Goal: Information Seeking & Learning: Learn about a topic

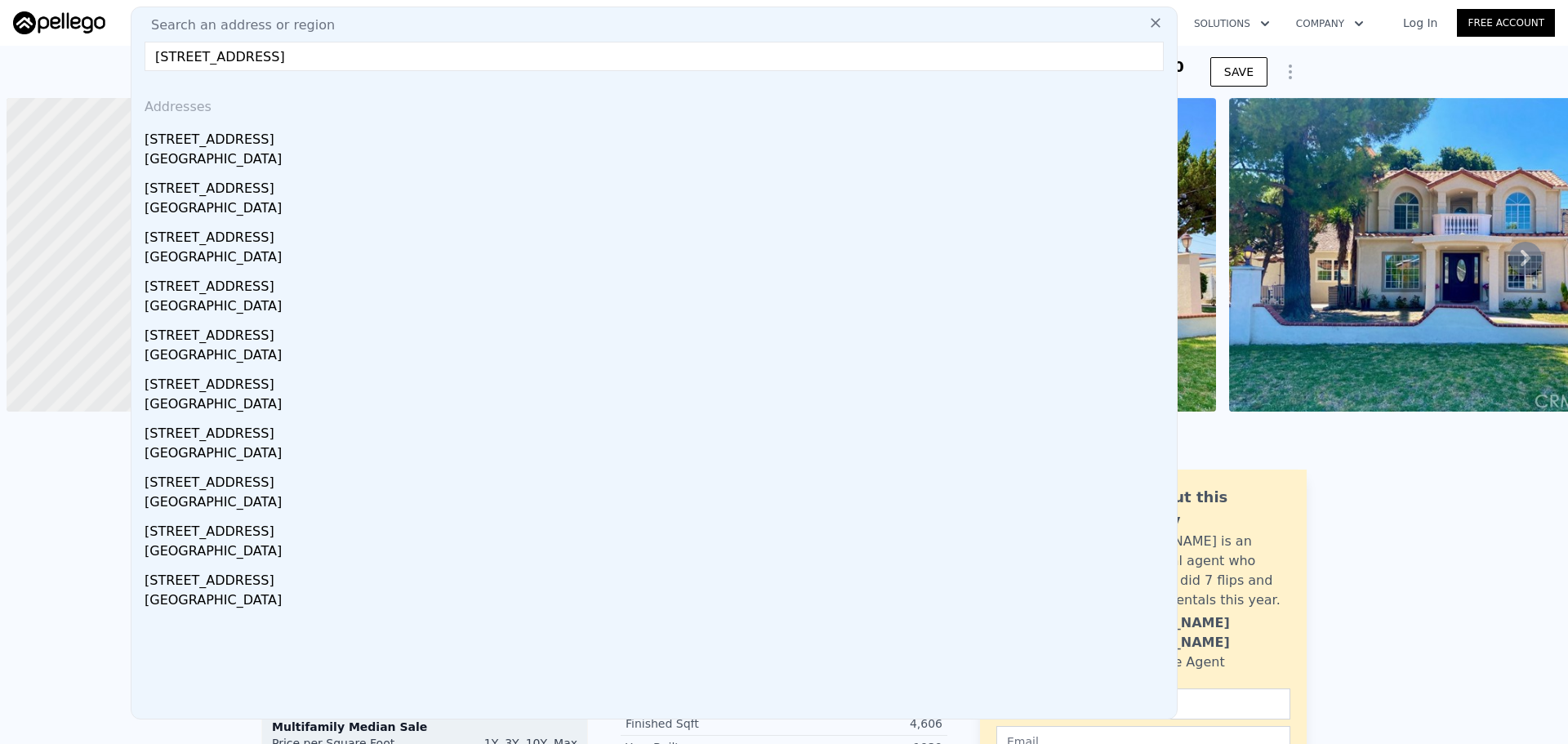
scroll to position [0, 7]
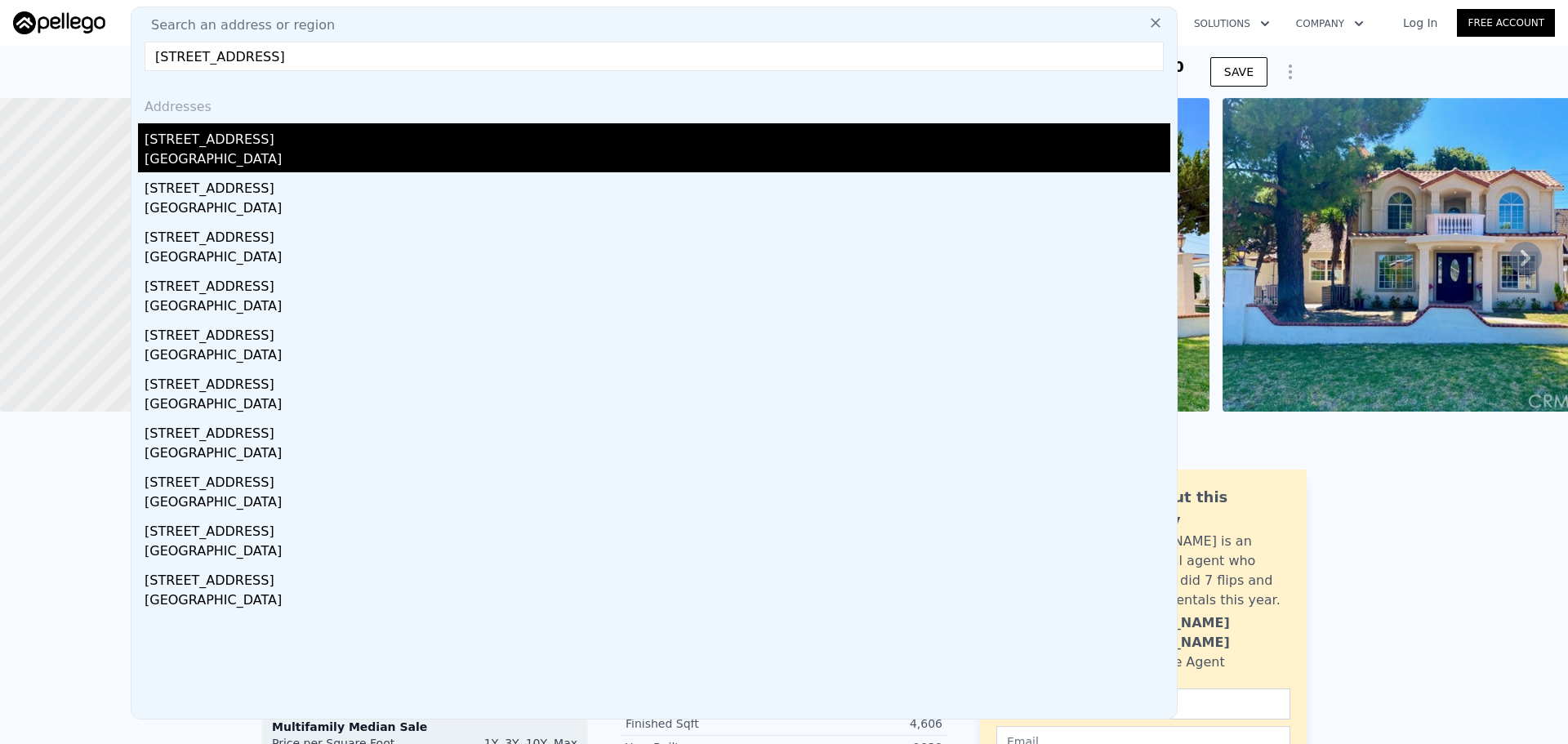
click at [288, 133] on div "[STREET_ADDRESS]" at bounding box center [657, 136] width 1026 height 26
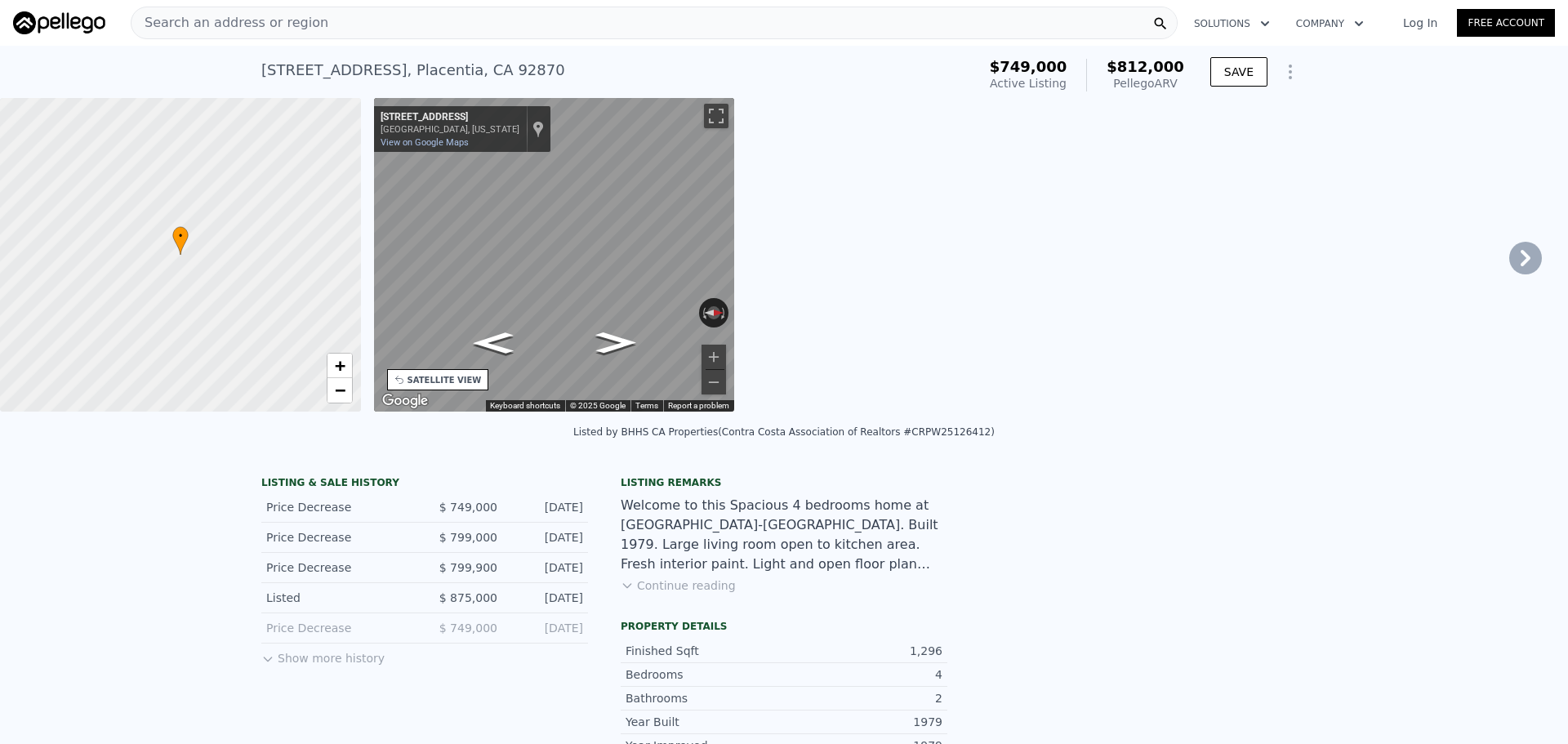
type input "3"
type input "4"
type input "2.5"
type input "1144"
type input "1595"
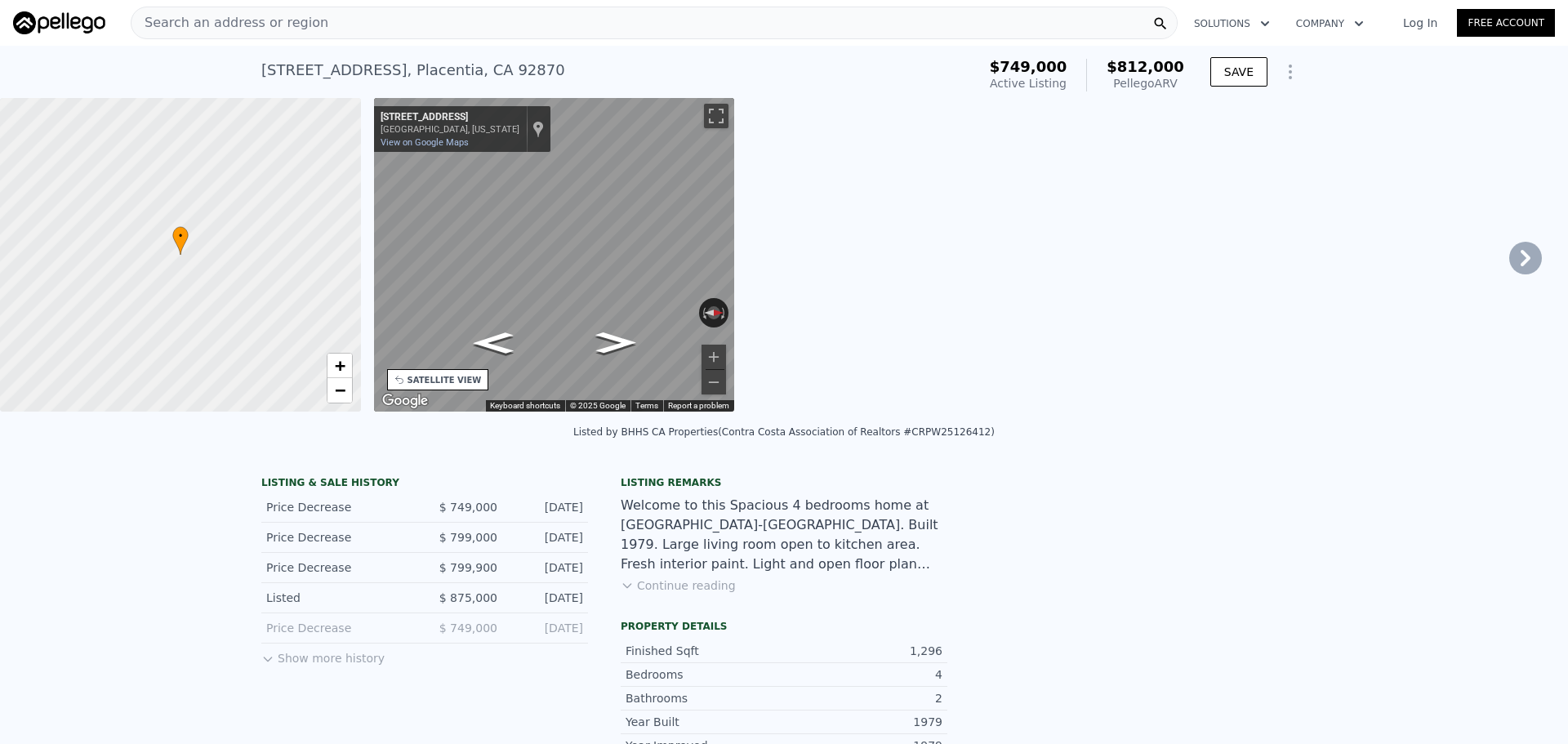
type input "5096"
type input "7920"
type input "$ 812,000"
type input "5"
type input "-$ 28,639"
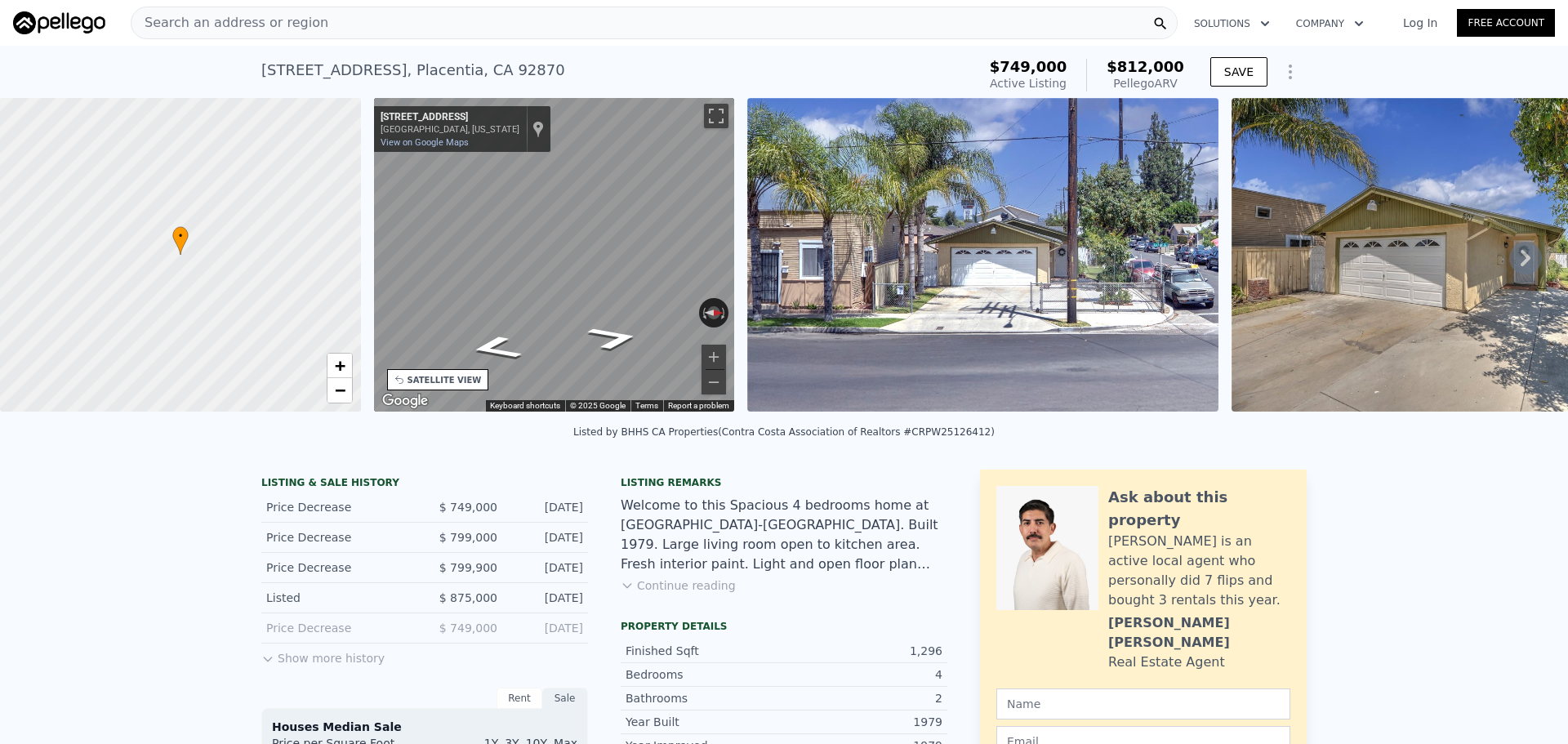
click at [334, 247] on div "• + − • + − STREET VIEW ← Move left → Move right ↑ Move up ↓ Move down + Zoom i…" at bounding box center [784, 257] width 1568 height 319
click at [763, 260] on div "• + − • + − STREET VIEW ← Move left → Move right ↑ Move up ↓ Move down + Zoom i…" at bounding box center [784, 257] width 1568 height 319
click at [551, 23] on div "Search an address or region" at bounding box center [655, 23] width 1047 height 32
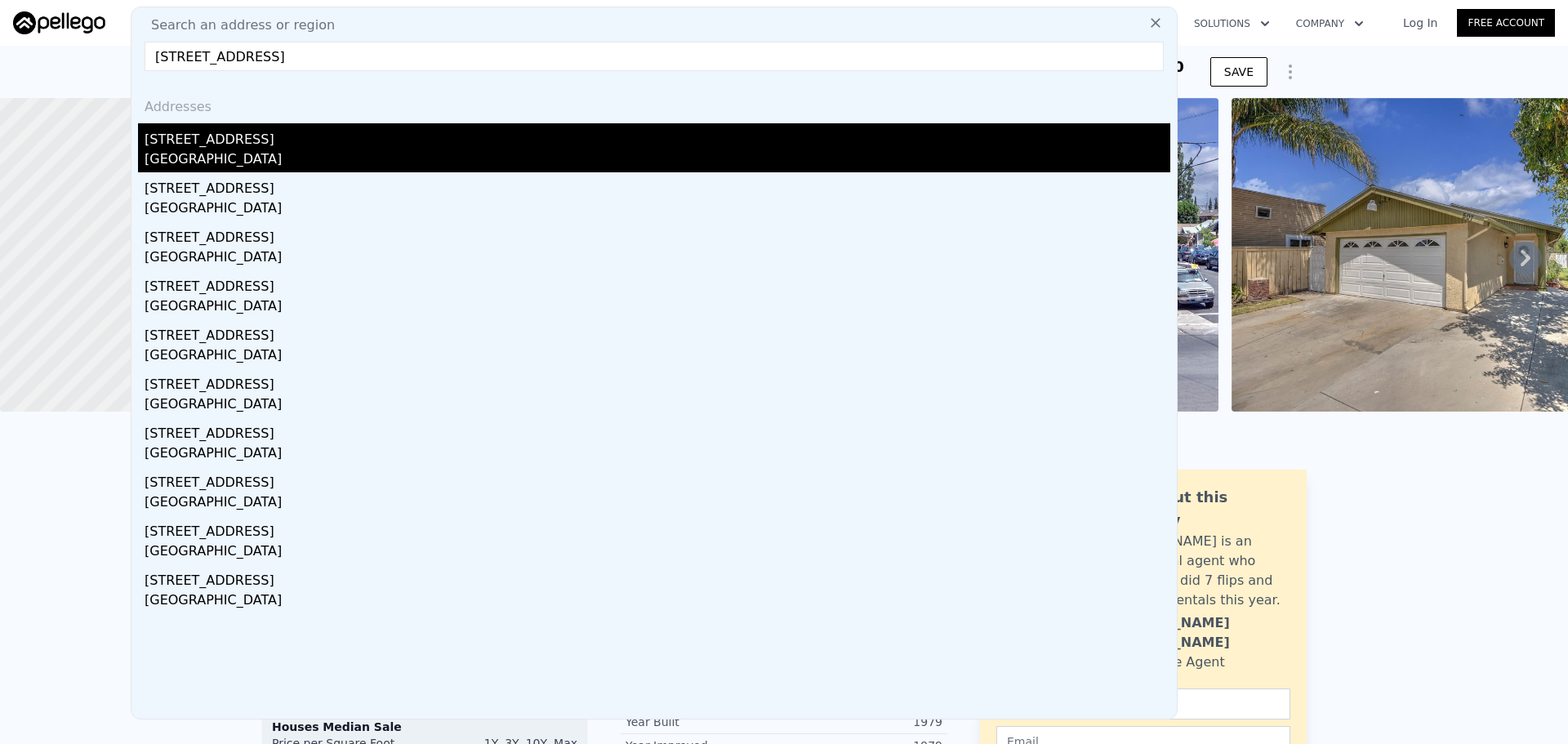
type input "[STREET_ADDRESS]"
click at [369, 140] on div "[STREET_ADDRESS]" at bounding box center [657, 136] width 1026 height 26
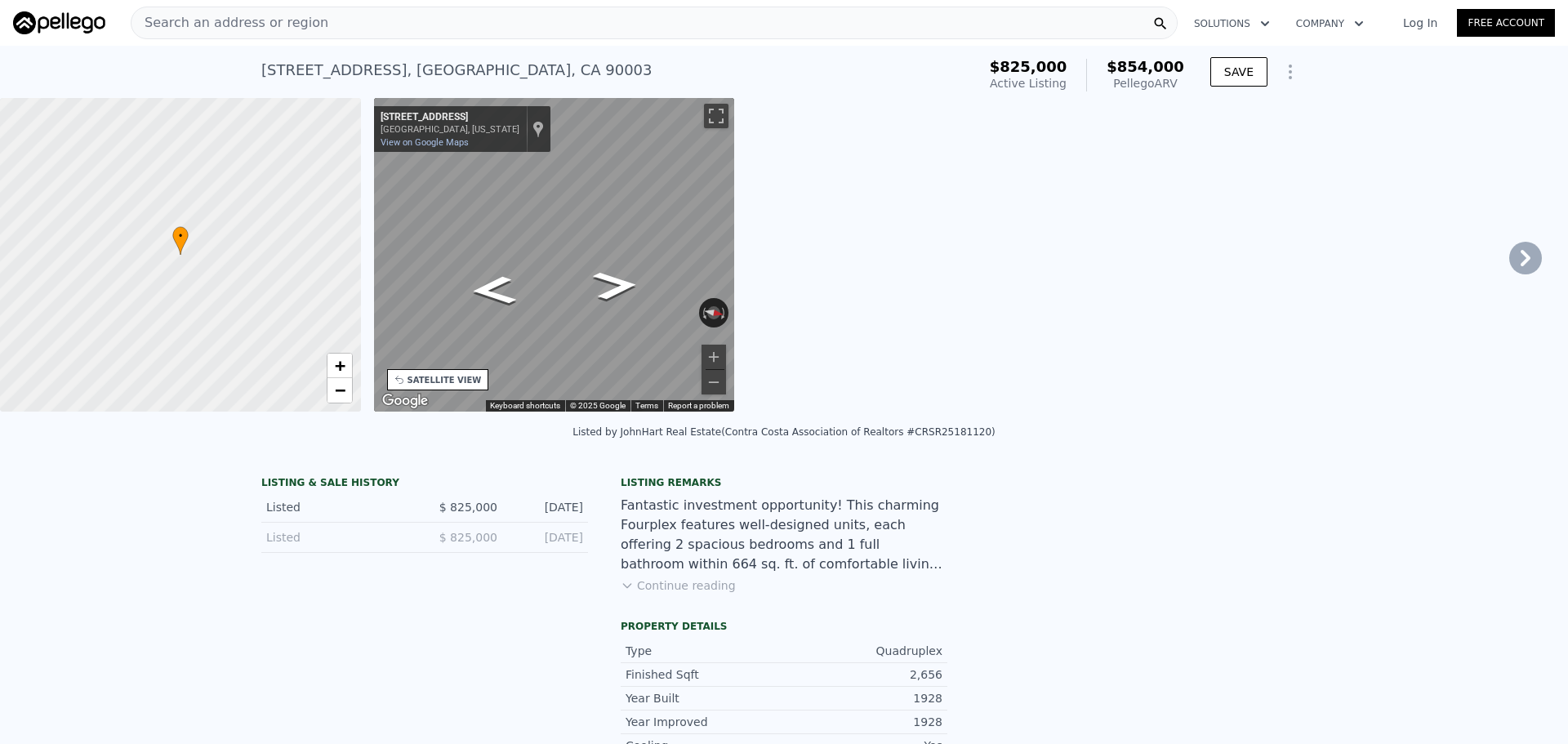
type input "2"
type input "10"
type input "12"
type input "1966"
type input "3271"
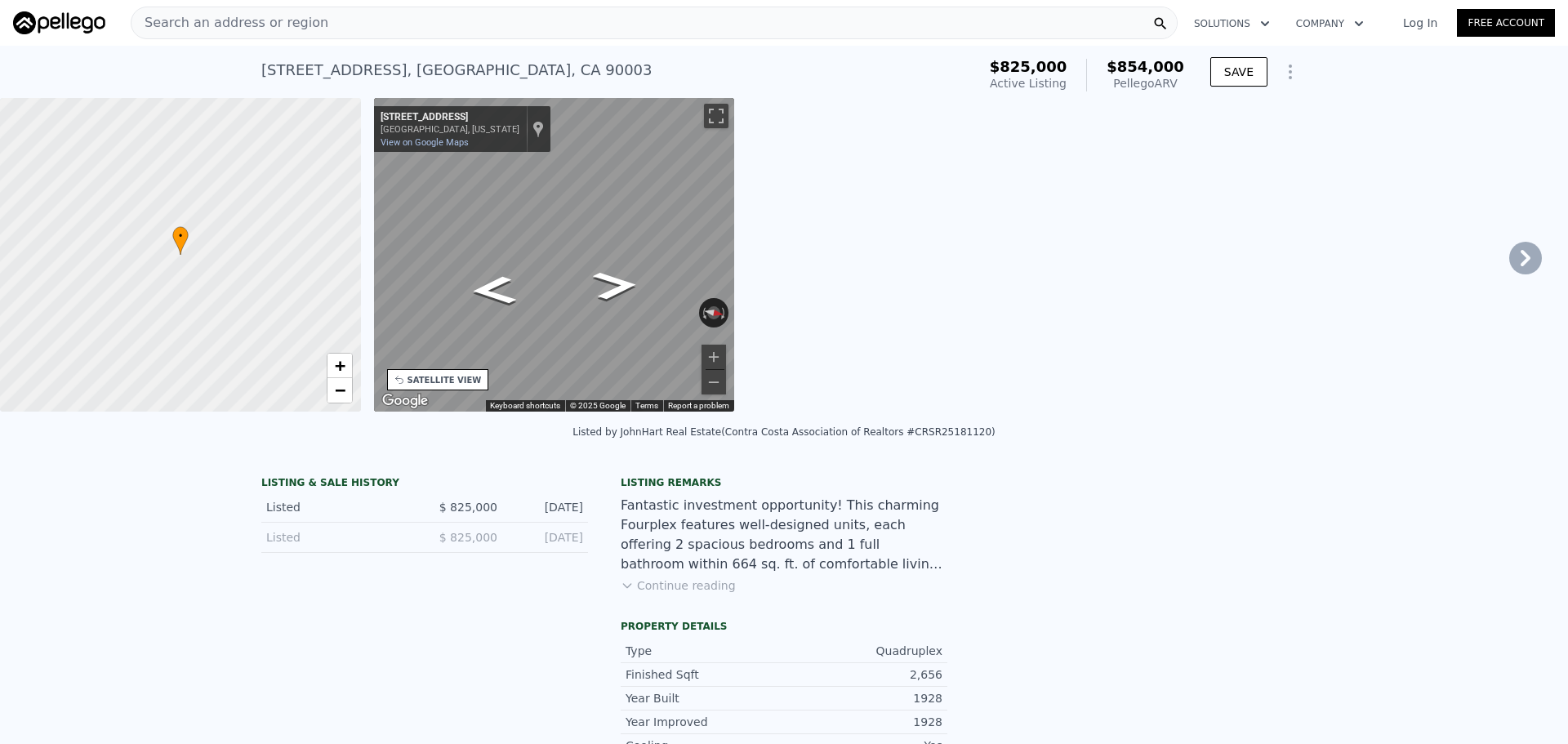
type input "4222"
type input "7002"
type input "$ 854,000"
type input "7"
type input "-$ 88,746"
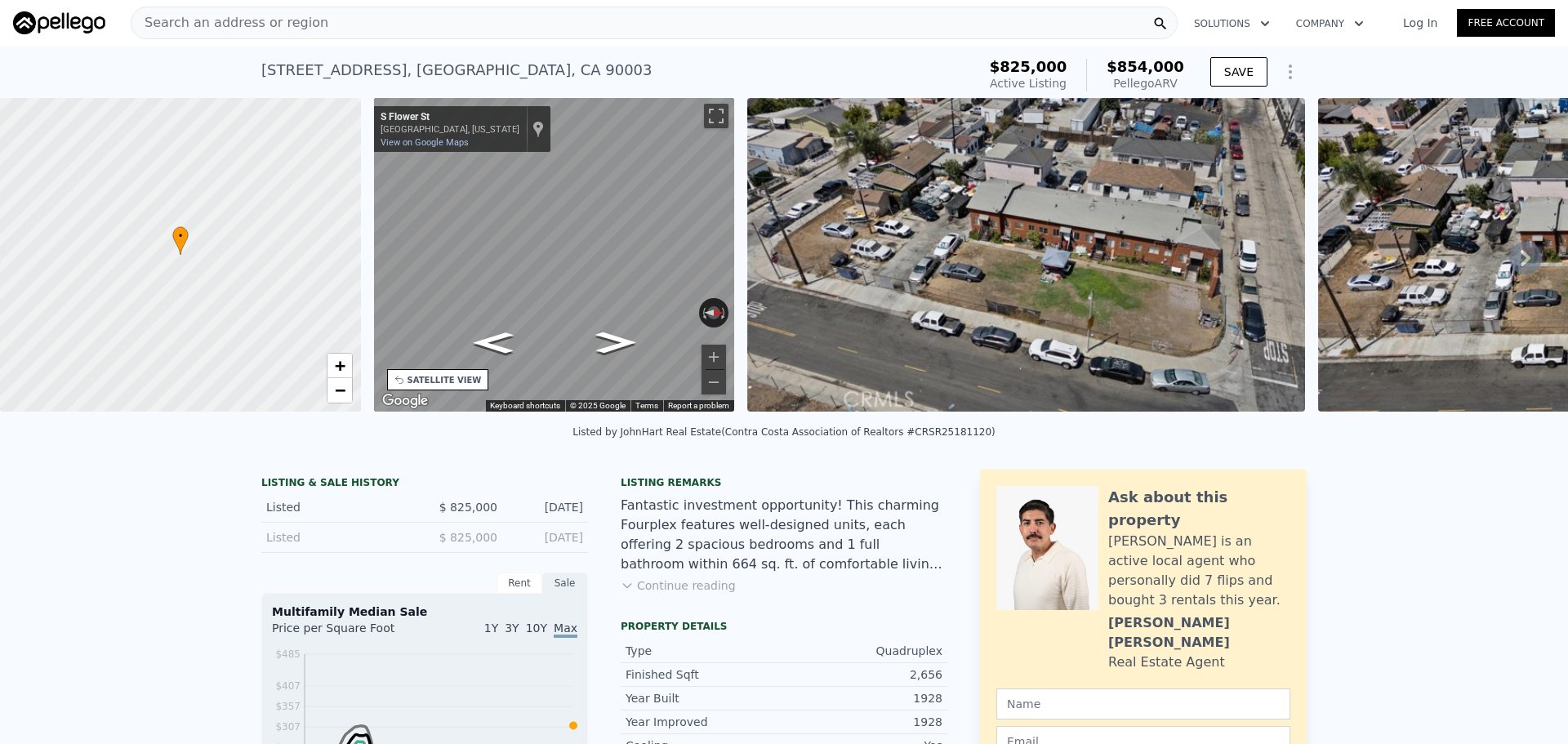
click at [495, 19] on div "Search an address or region" at bounding box center [655, 23] width 1047 height 32
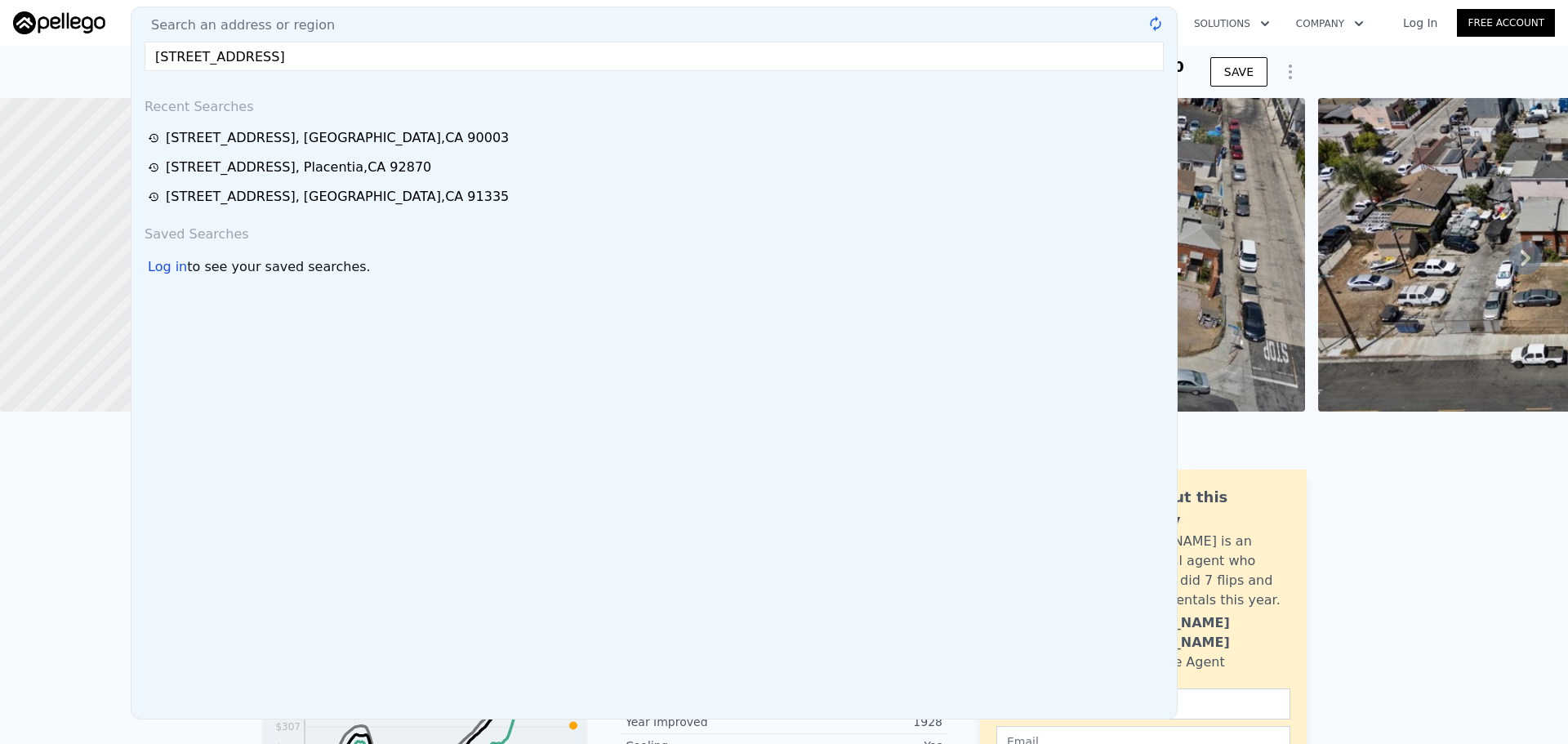
type input "[STREET_ADDRESS]"
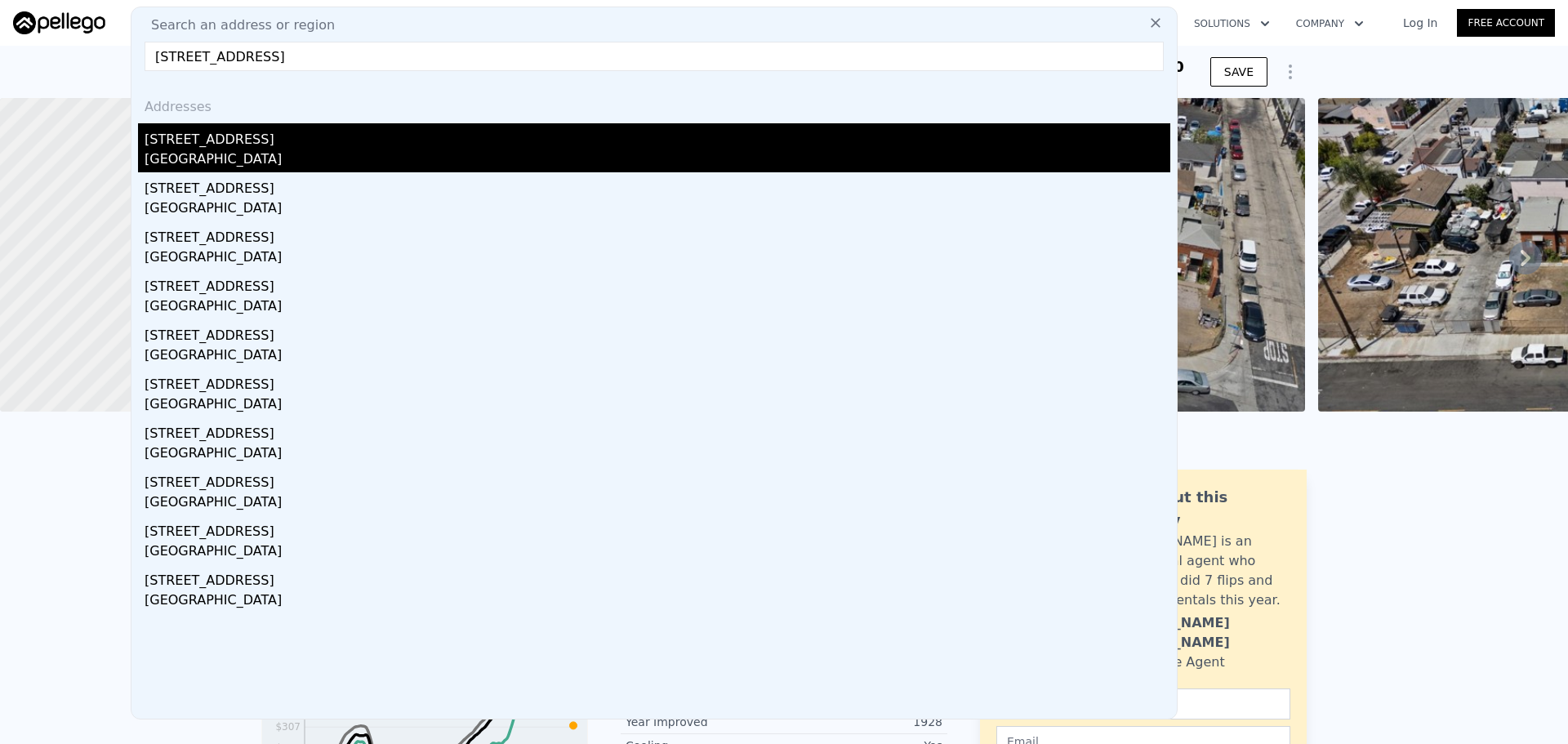
click at [289, 151] on div "[GEOGRAPHIC_DATA]" at bounding box center [657, 161] width 1026 height 23
